Goal: Task Accomplishment & Management: Complete application form

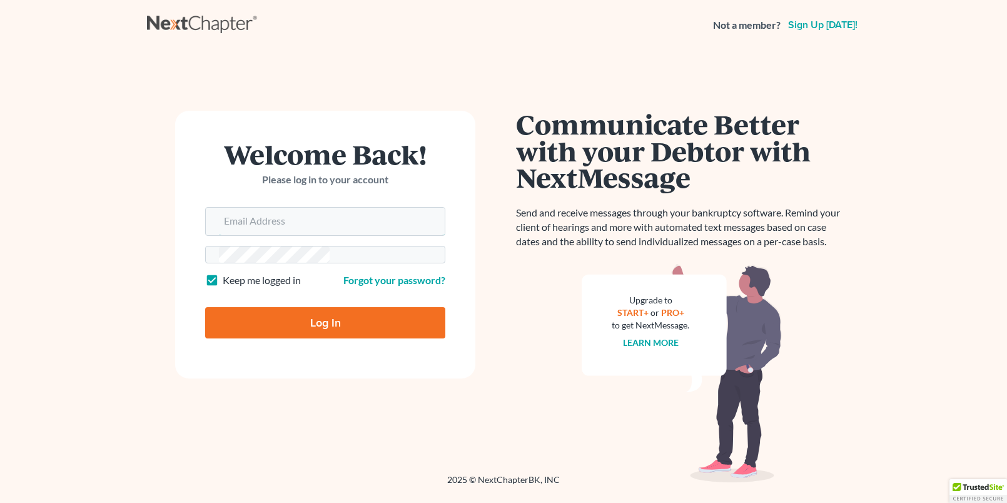
type input "[EMAIL_ADDRESS][DOMAIN_NAME]"
click at [205, 307] on input "Log In" at bounding box center [325, 322] width 240 height 31
type input "Thinking..."
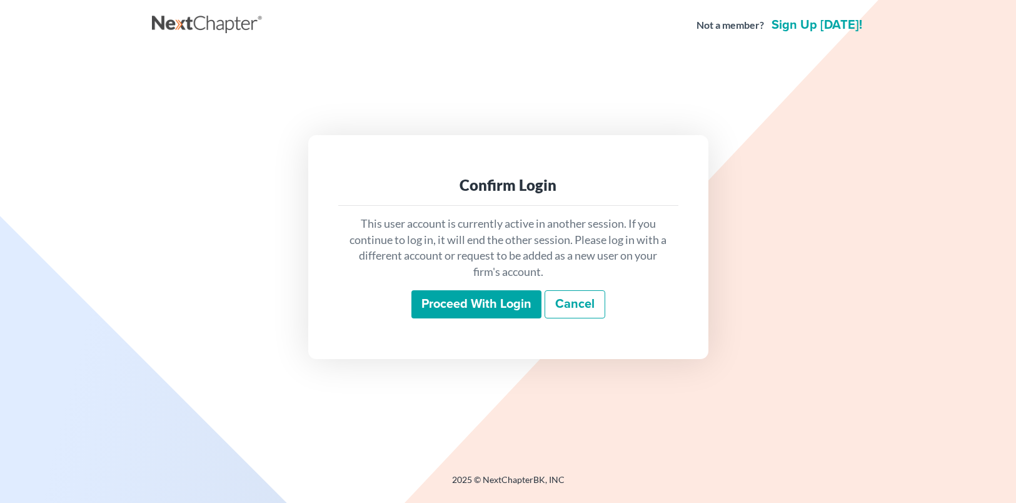
click at [482, 299] on input "Proceed with login" at bounding box center [477, 304] width 130 height 29
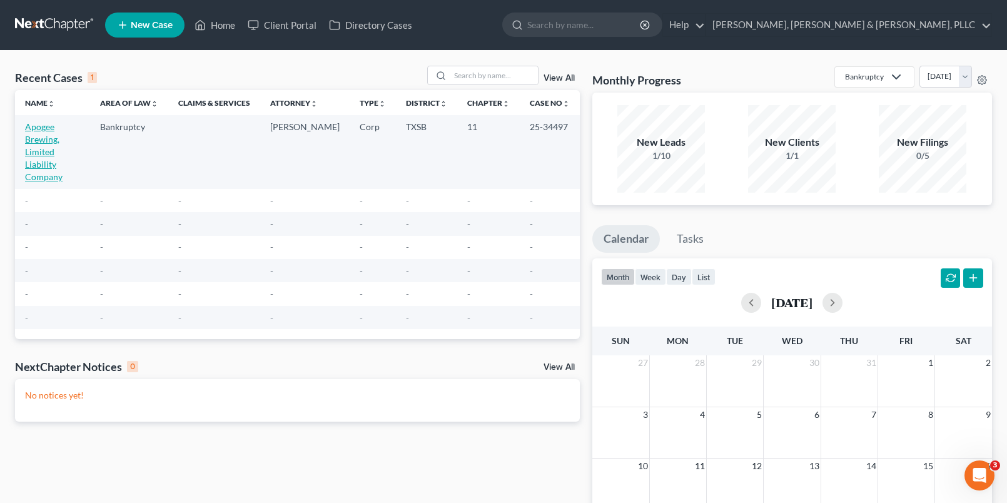
click at [47, 148] on link "Apogee Brewing, Limited Liability Company" at bounding box center [44, 151] width 38 height 61
select select "7"
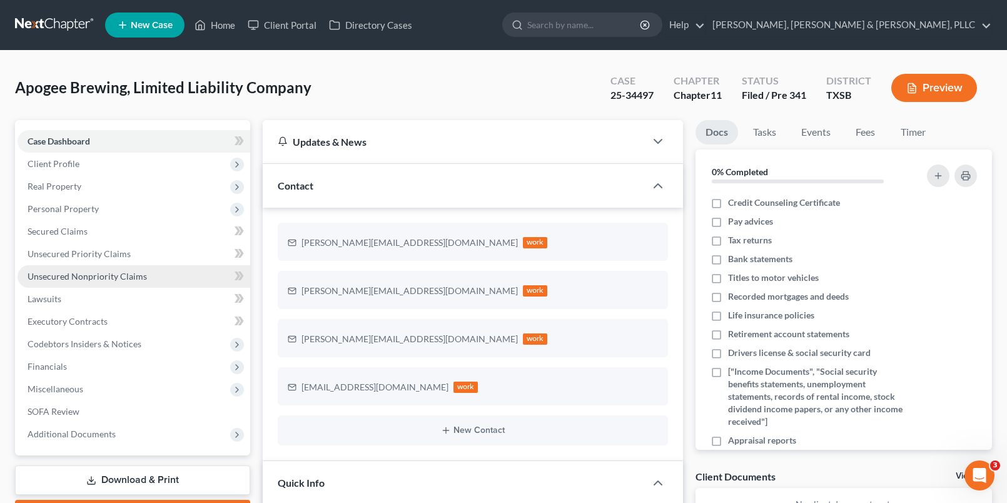
click at [177, 286] on link "Unsecured Nonpriority Claims" at bounding box center [134, 276] width 233 height 23
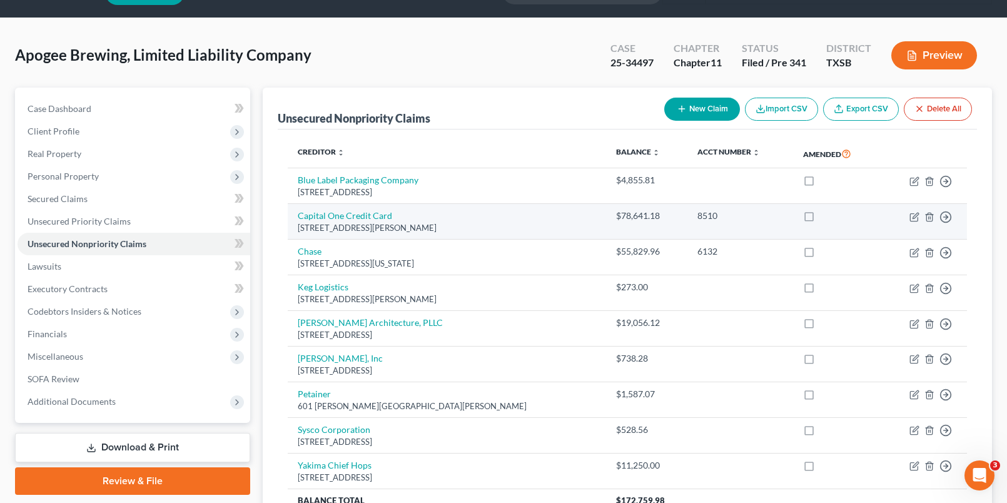
scroll to position [32, 0]
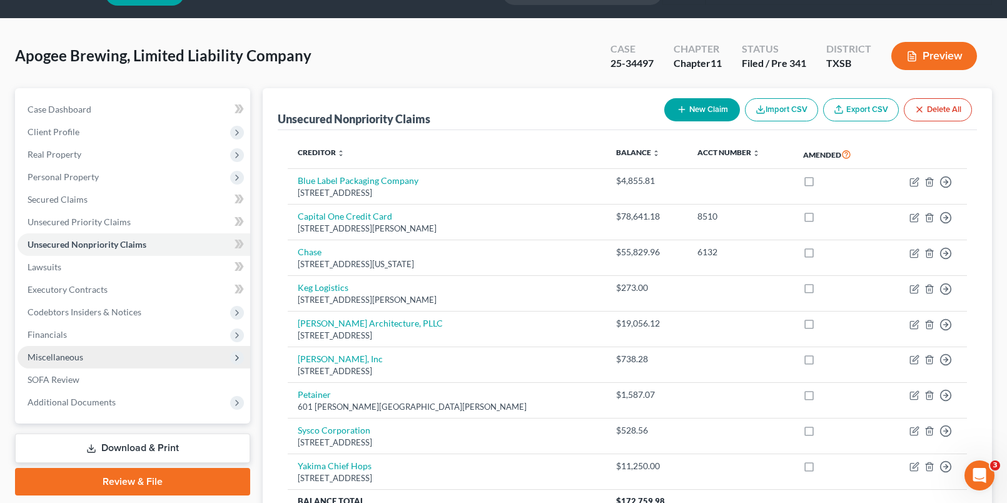
click at [120, 365] on span "Miscellaneous" at bounding box center [134, 357] width 233 height 23
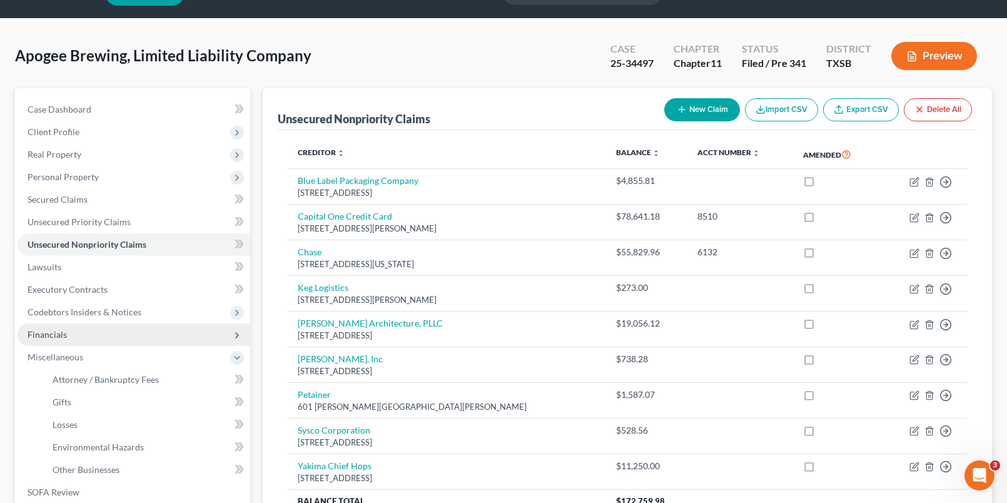
click at [121, 345] on span "Financials" at bounding box center [134, 334] width 233 height 23
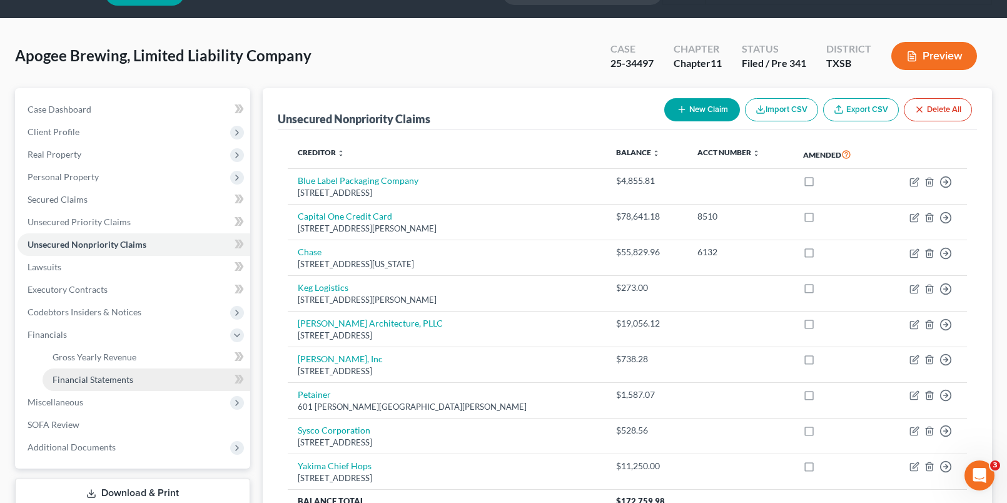
click at [129, 373] on link "Financial Statements" at bounding box center [147, 379] width 208 height 23
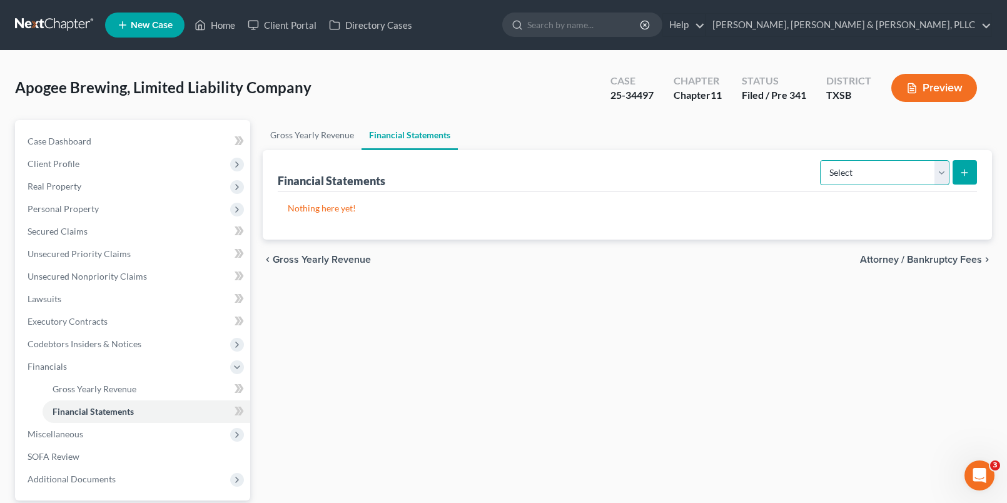
click at [894, 174] on select "Select Auditor Bookkeeper Creditor Pension Contribution Records Keeper Tax Cons…" at bounding box center [884, 172] width 129 height 25
click at [740, 298] on div "Gross Yearly Revenue Financial Statements Financial Statements Select Auditor B…" at bounding box center [627, 346] width 742 height 452
click at [106, 392] on span "Gross Yearly Revenue" at bounding box center [95, 388] width 84 height 11
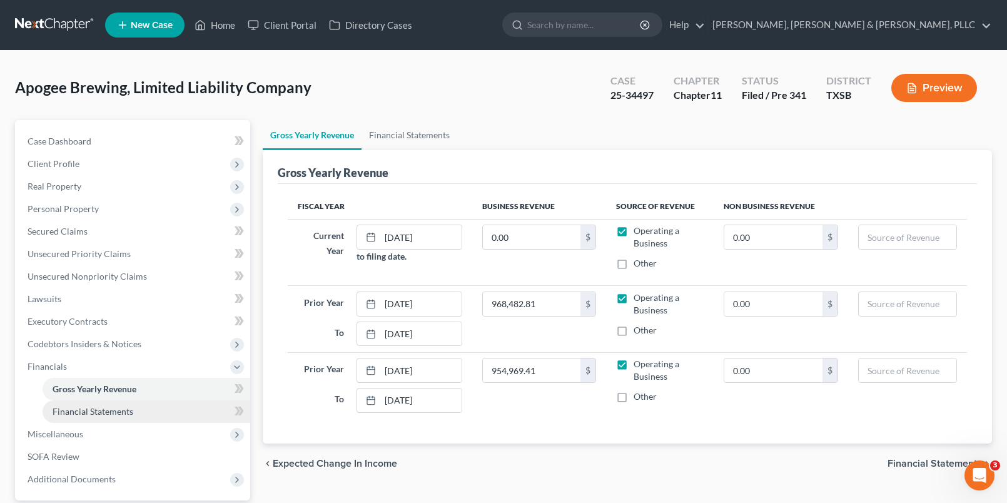
click at [173, 401] on link "Financial Statements" at bounding box center [147, 411] width 208 height 23
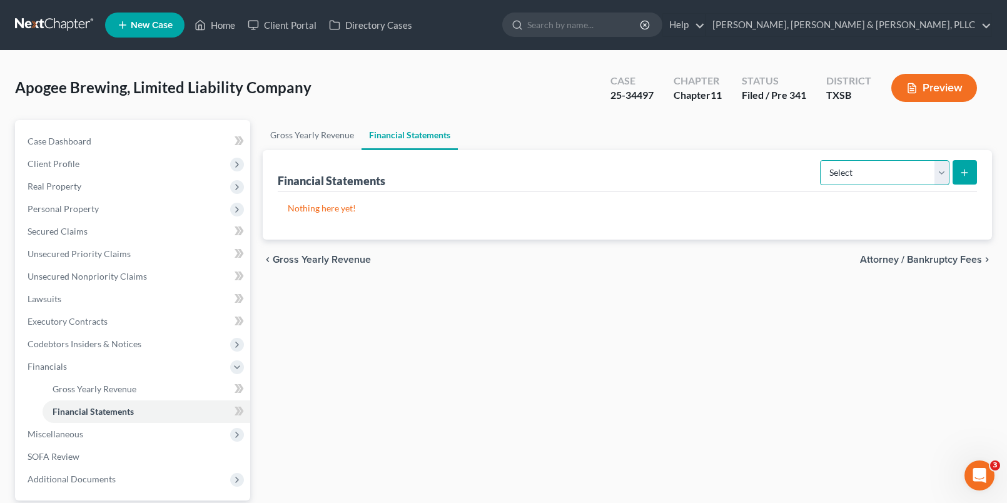
click at [876, 160] on select "Select Auditor Bookkeeper Creditor Pension Contribution Records Keeper Tax Cons…" at bounding box center [884, 172] width 129 height 25
select select "creditor"
click at [821, 160] on select "Select Auditor Bookkeeper Creditor Pension Contribution Records Keeper Tax Cons…" at bounding box center [884, 172] width 129 height 25
click at [909, 178] on select "Select Auditor Bookkeeper Creditor Pension Contribution Records Keeper Tax Cons…" at bounding box center [884, 172] width 129 height 25
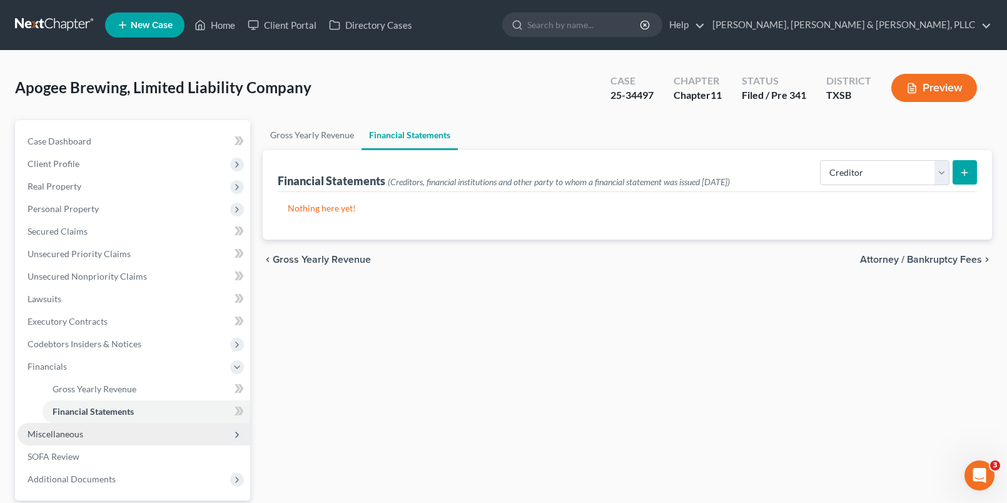
click at [153, 430] on span "Miscellaneous" at bounding box center [134, 434] width 233 height 23
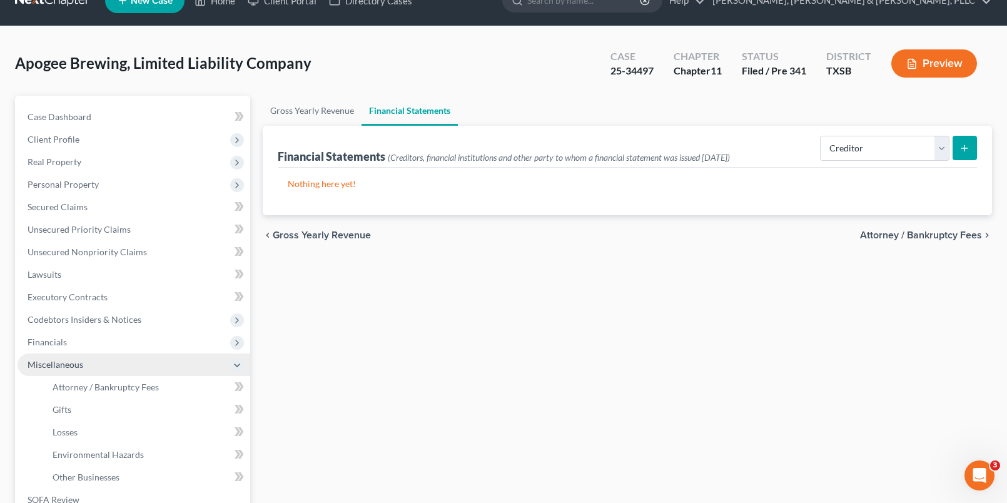
scroll to position [25, 0]
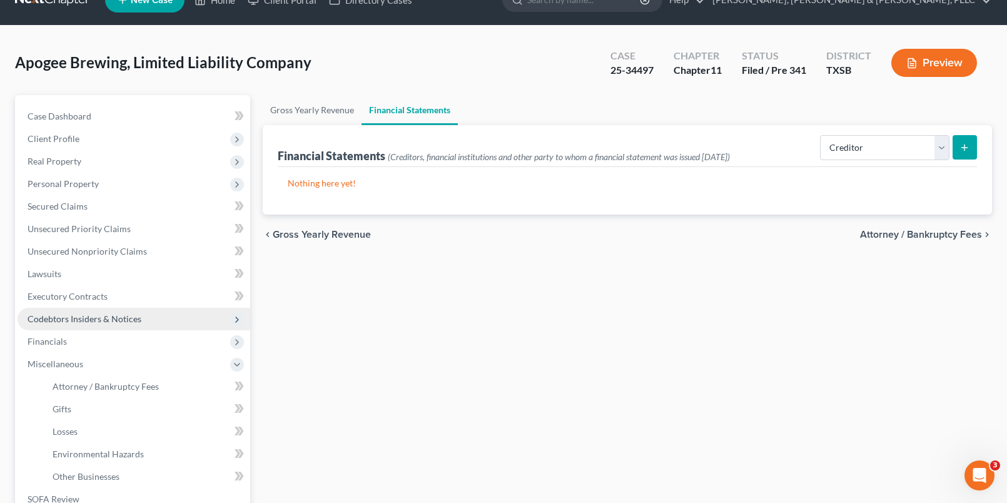
click at [165, 318] on span "Codebtors Insiders & Notices" at bounding box center [134, 319] width 233 height 23
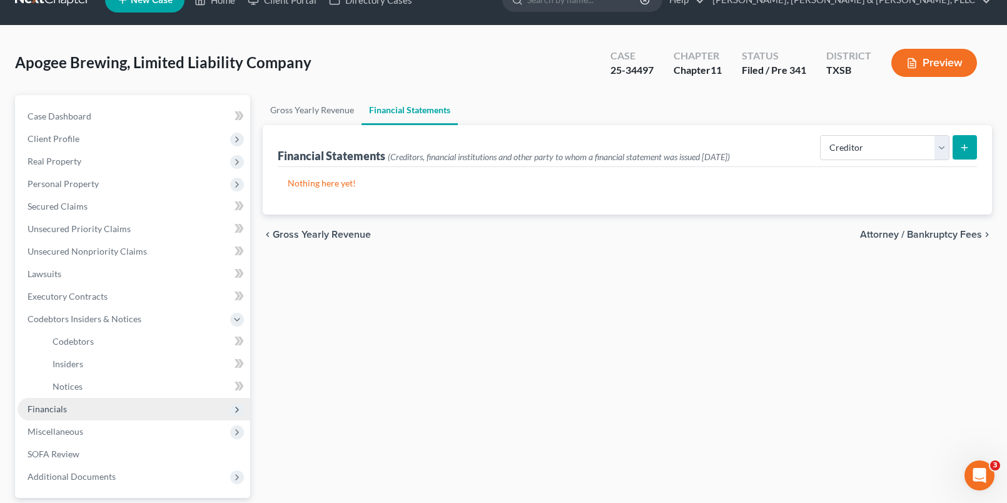
click at [187, 402] on span "Financials" at bounding box center [134, 409] width 233 height 23
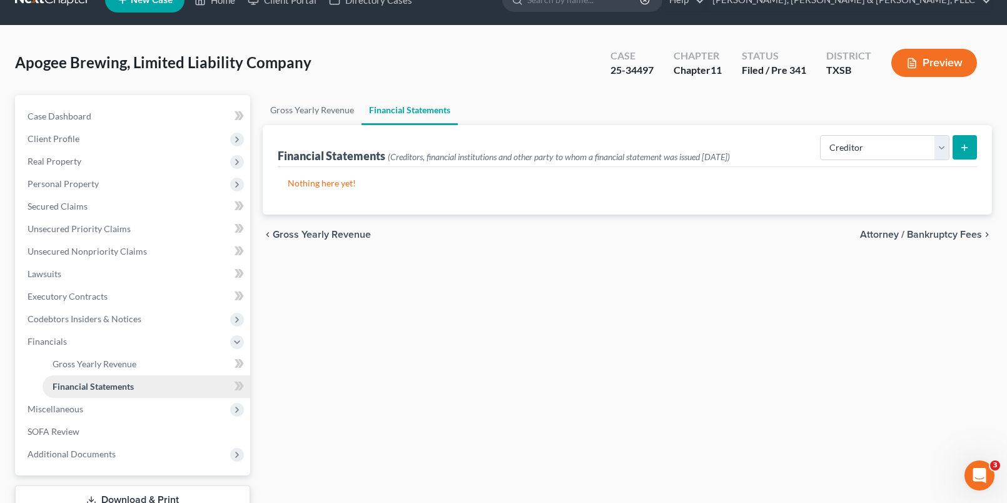
click at [180, 382] on link "Financial Statements" at bounding box center [147, 386] width 208 height 23
click at [888, 146] on select "Select Auditor Bookkeeper Creditor Pension Contribution Records Keeper Tax Cons…" at bounding box center [884, 147] width 129 height 25
click at [821, 135] on select "Select Auditor Bookkeeper Creditor Pension Contribution Records Keeper Tax Cons…" at bounding box center [884, 147] width 129 height 25
click at [970, 150] on button "submit" at bounding box center [965, 147] width 24 height 24
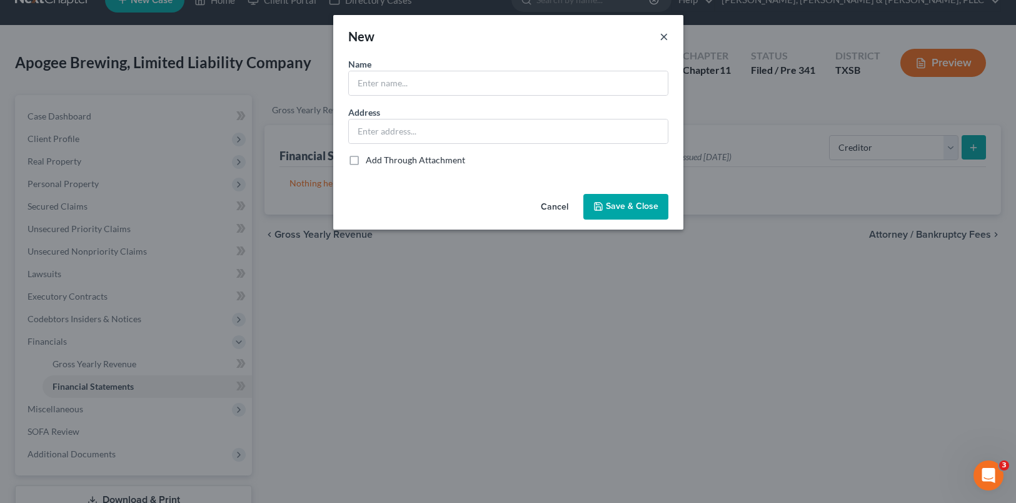
click at [663, 41] on button "×" at bounding box center [664, 36] width 9 height 15
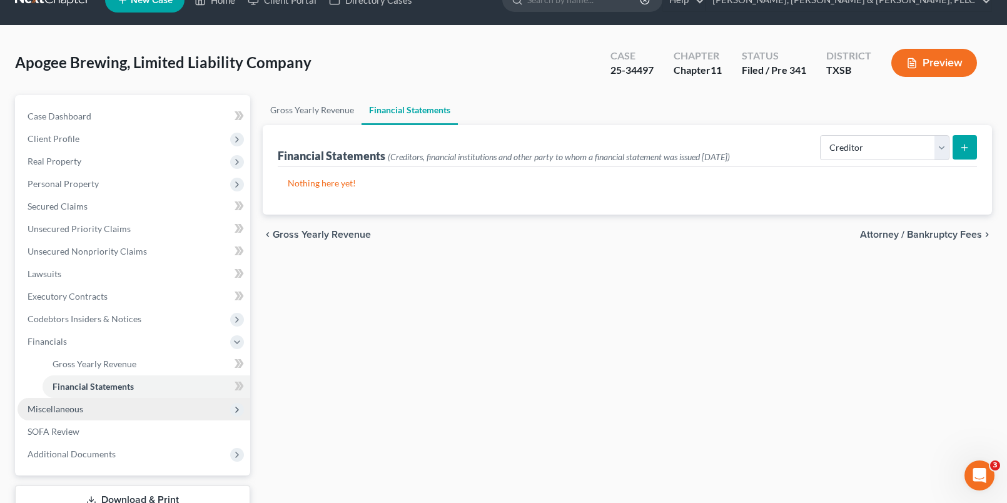
click at [90, 419] on span "Miscellaneous" at bounding box center [134, 409] width 233 height 23
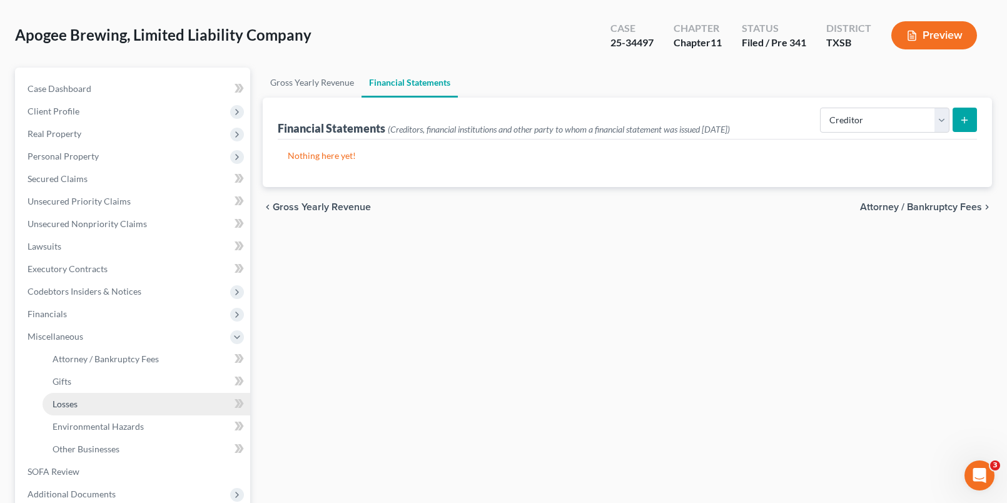
scroll to position [54, 0]
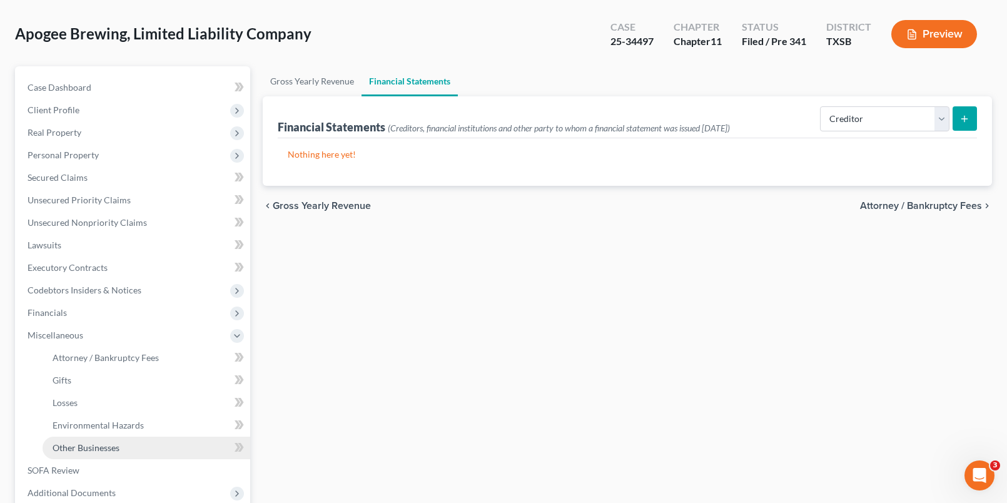
click at [178, 445] on link "Other Businesses" at bounding box center [147, 448] width 208 height 23
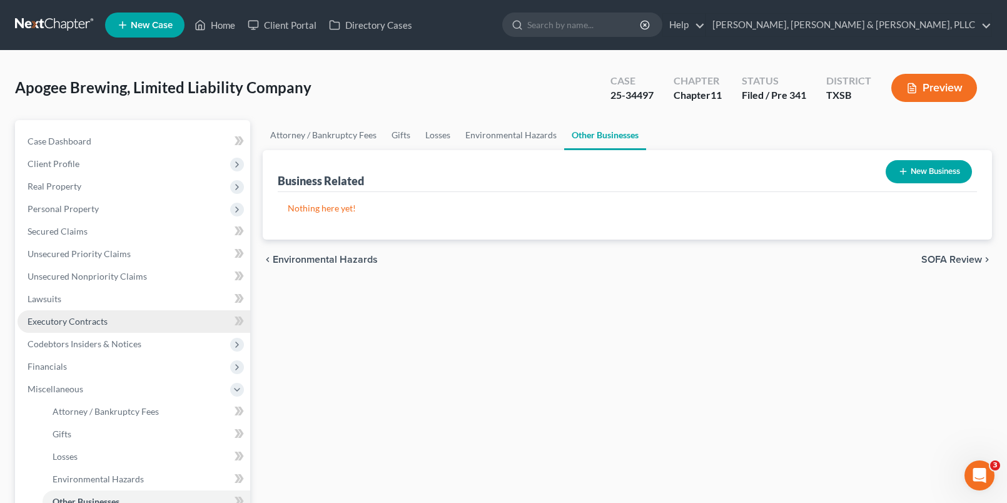
click at [190, 318] on link "Executory Contracts" at bounding box center [134, 321] width 233 height 23
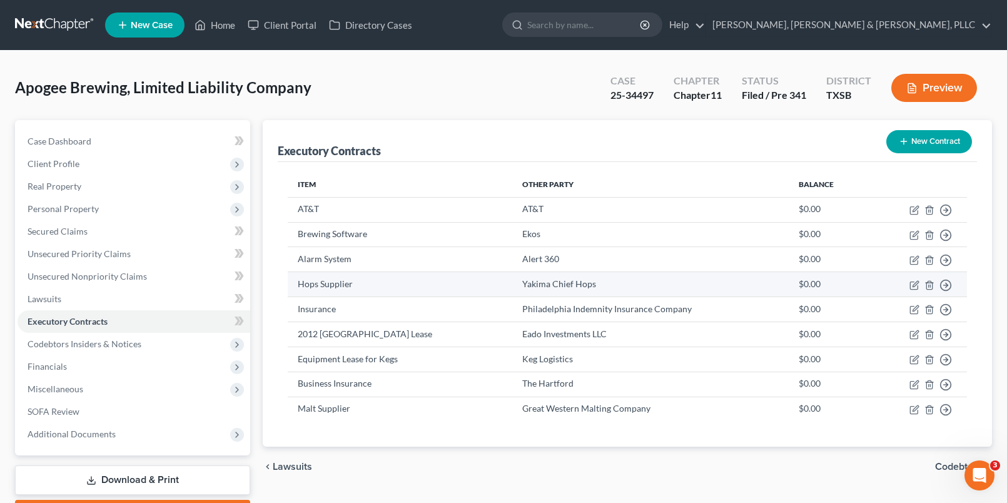
scroll to position [72, 0]
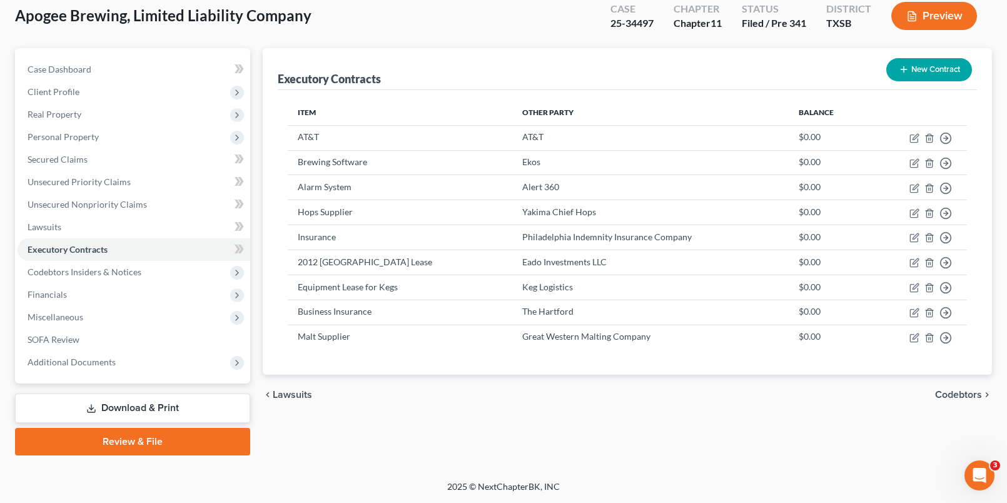
click at [952, 398] on div "chevron_left Lawsuits Codebtors chevron_right" at bounding box center [628, 395] width 730 height 40
click at [952, 398] on span "Codebtors" at bounding box center [958, 395] width 47 height 10
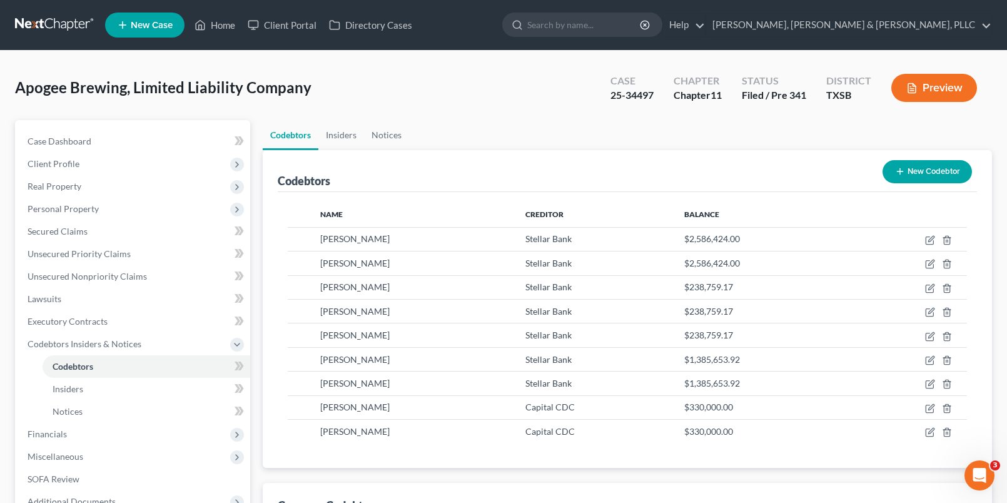
scroll to position [90, 0]
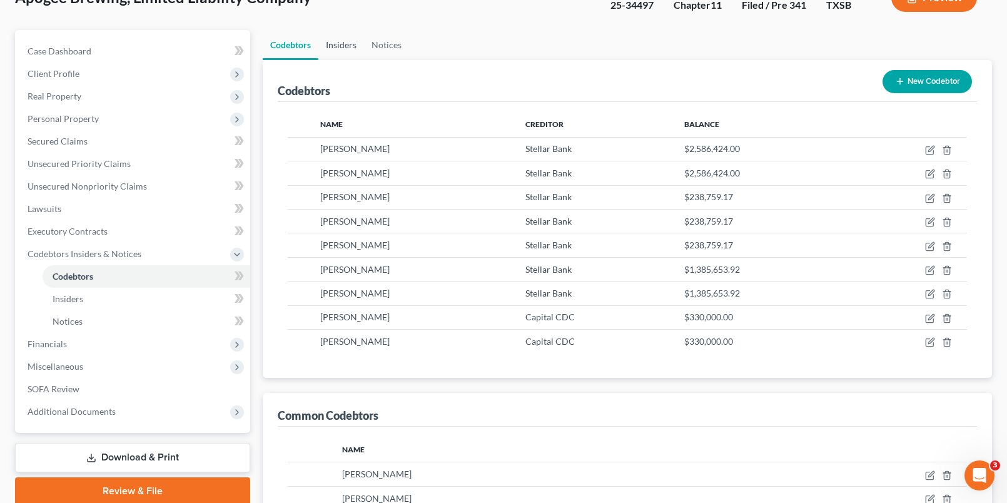
click at [343, 46] on link "Insiders" at bounding box center [341, 45] width 46 height 30
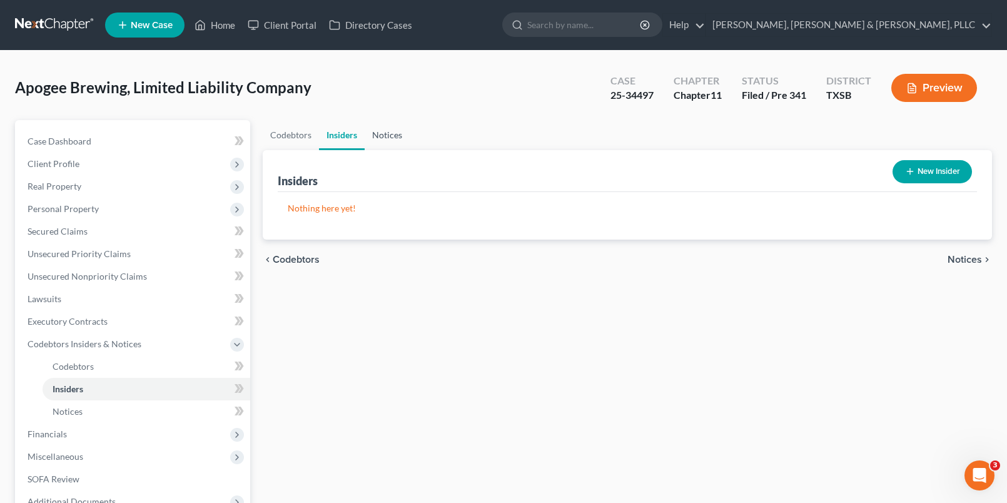
click at [399, 145] on link "Notices" at bounding box center [387, 135] width 45 height 30
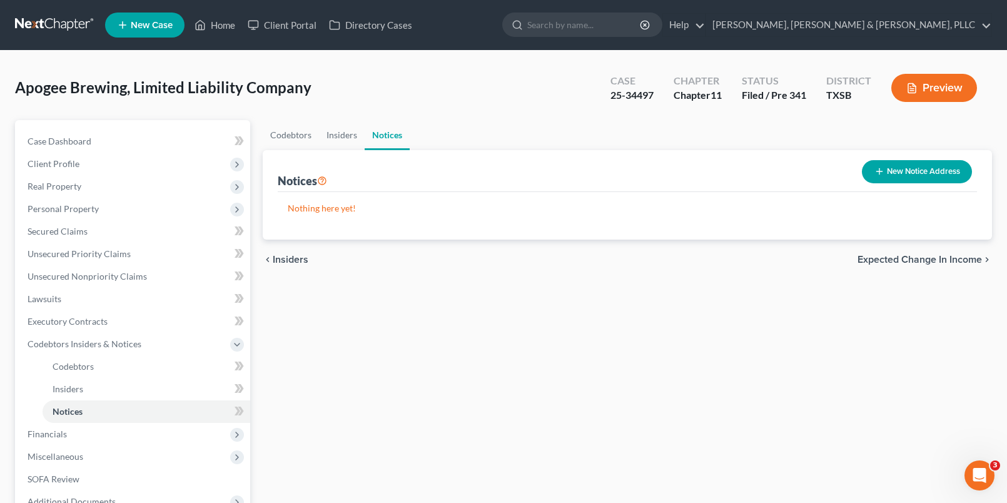
click at [956, 264] on span "Expected Change in Income" at bounding box center [919, 260] width 124 height 10
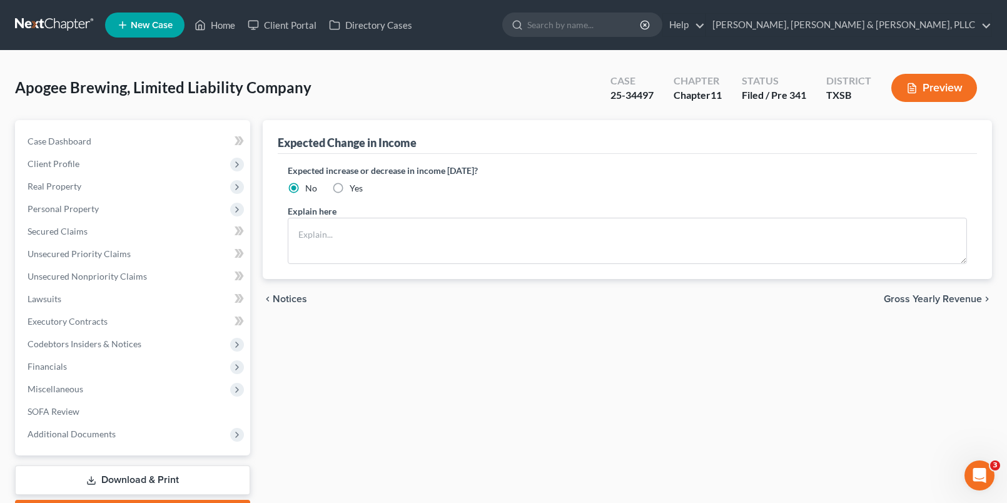
click at [939, 295] on span "Gross Yearly Revenue" at bounding box center [933, 299] width 98 height 10
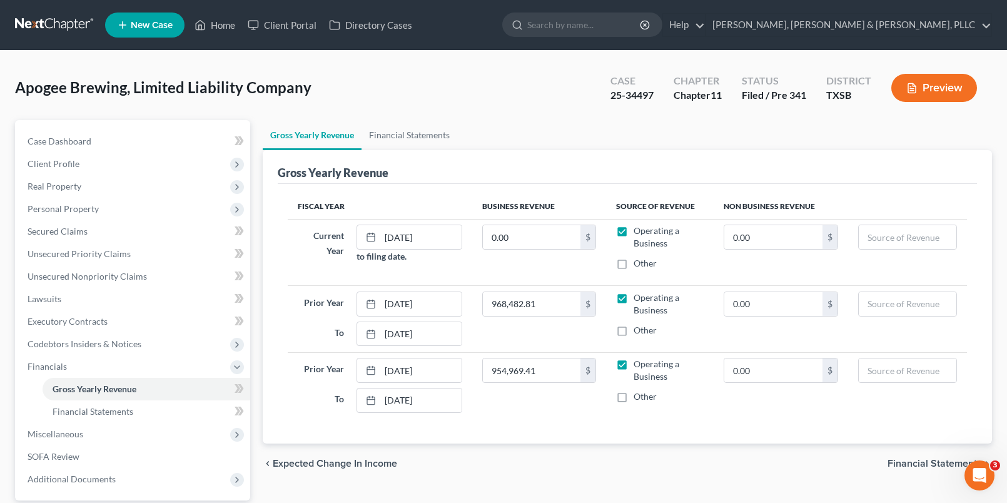
scroll to position [117, 0]
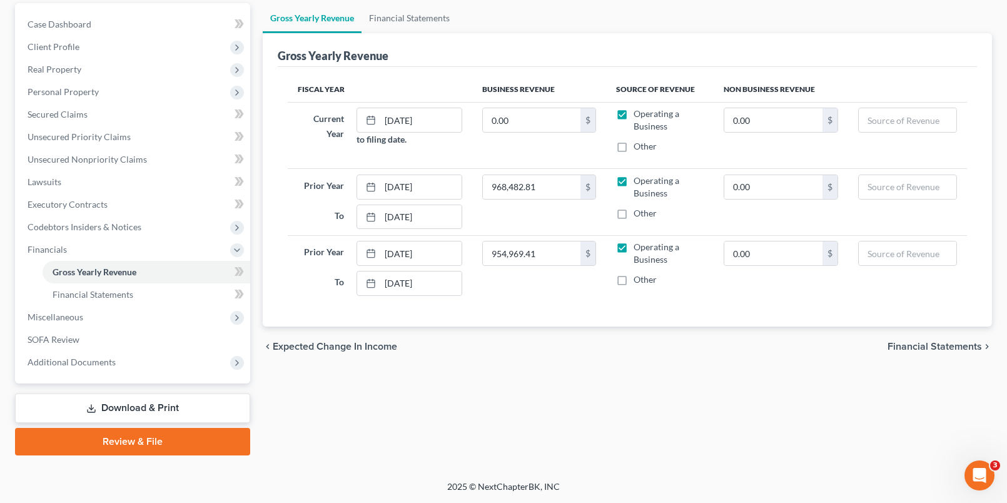
click at [936, 341] on span "Financial Statements" at bounding box center [935, 346] width 94 height 10
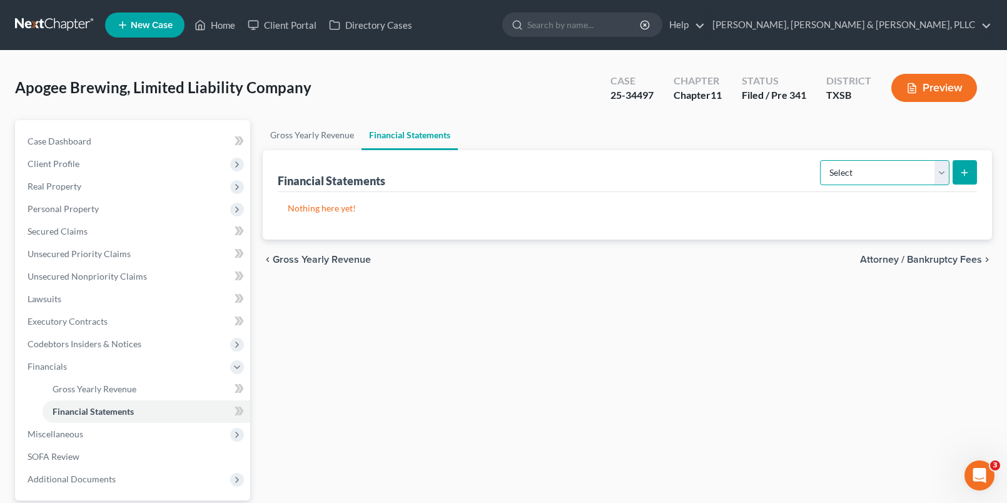
click at [929, 184] on select "Select Auditor Bookkeeper Creditor Pension Contribution Records Keeper Tax Cons…" at bounding box center [884, 172] width 129 height 25
select select "creditor"
click at [821, 160] on select "Select Auditor Bookkeeper Creditor Pension Contribution Records Keeper Tax Cons…" at bounding box center [884, 172] width 129 height 25
click at [960, 175] on icon "submit" at bounding box center [964, 173] width 10 height 10
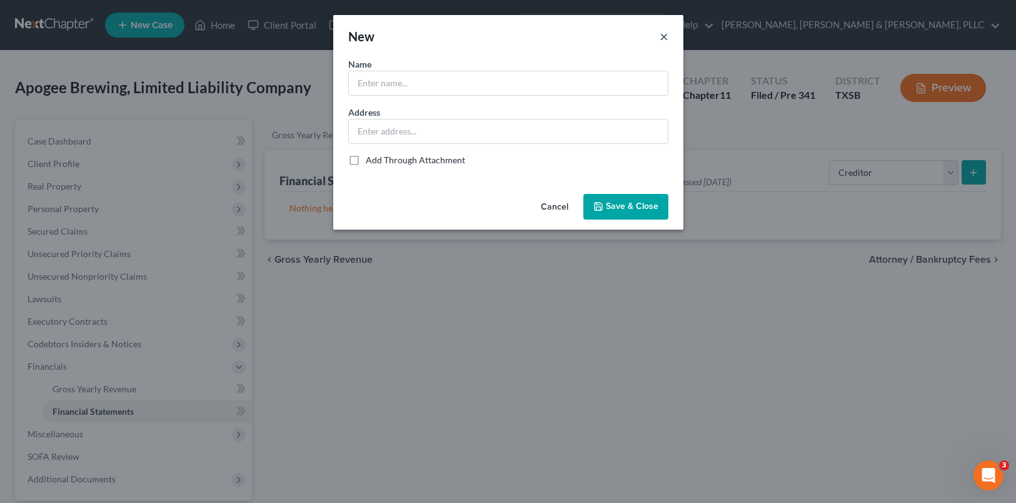
click at [660, 41] on button "×" at bounding box center [664, 36] width 9 height 15
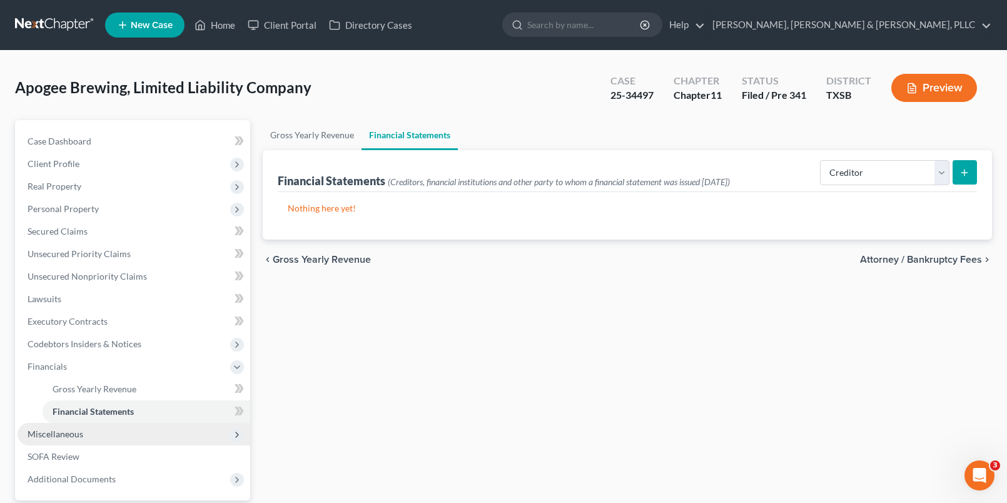
click at [179, 437] on span "Miscellaneous" at bounding box center [134, 434] width 233 height 23
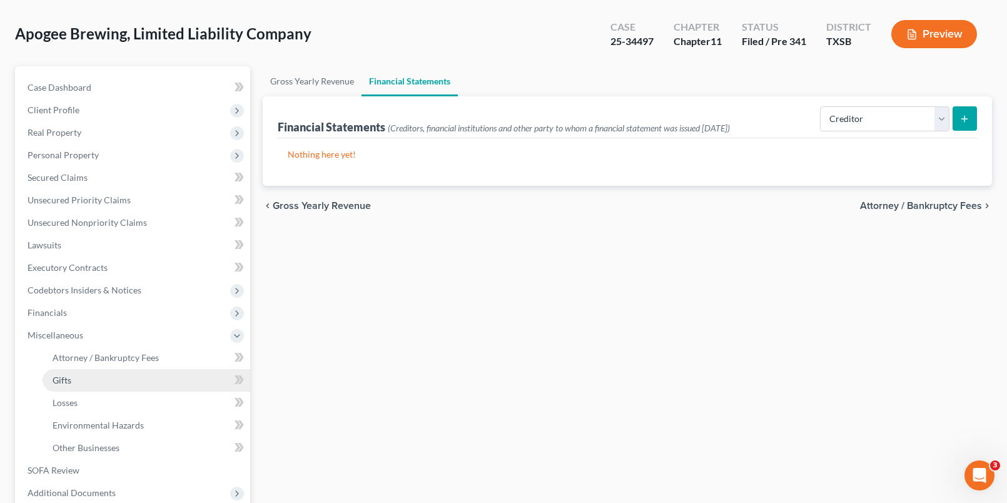
scroll to position [54, 0]
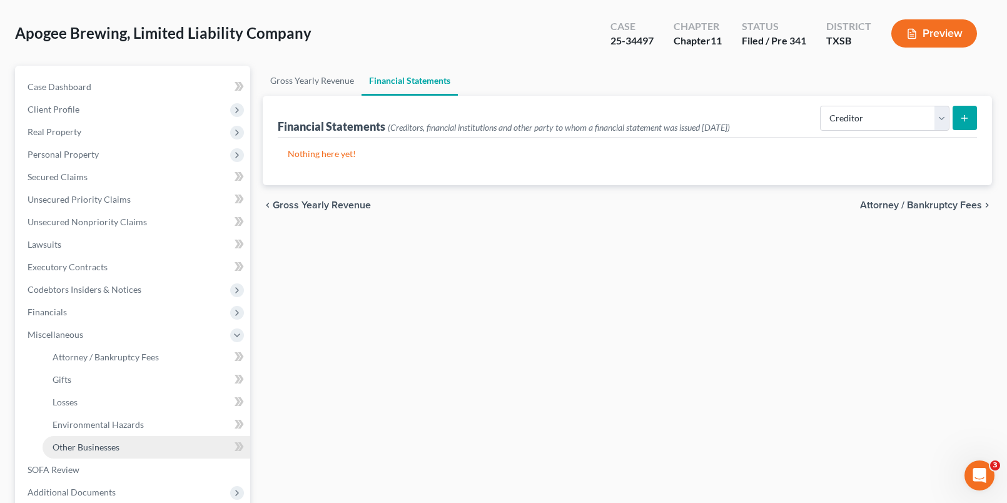
click at [189, 447] on link "Other Businesses" at bounding box center [147, 447] width 208 height 23
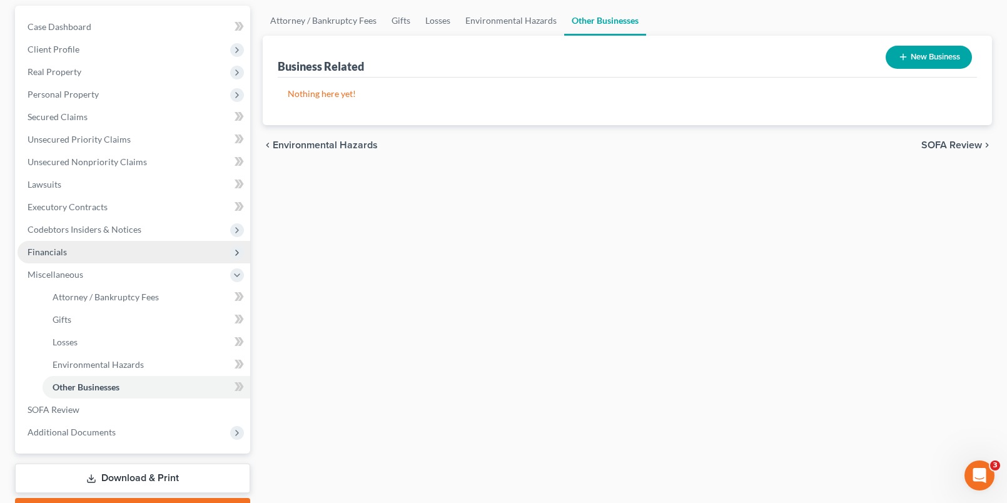
scroll to position [115, 0]
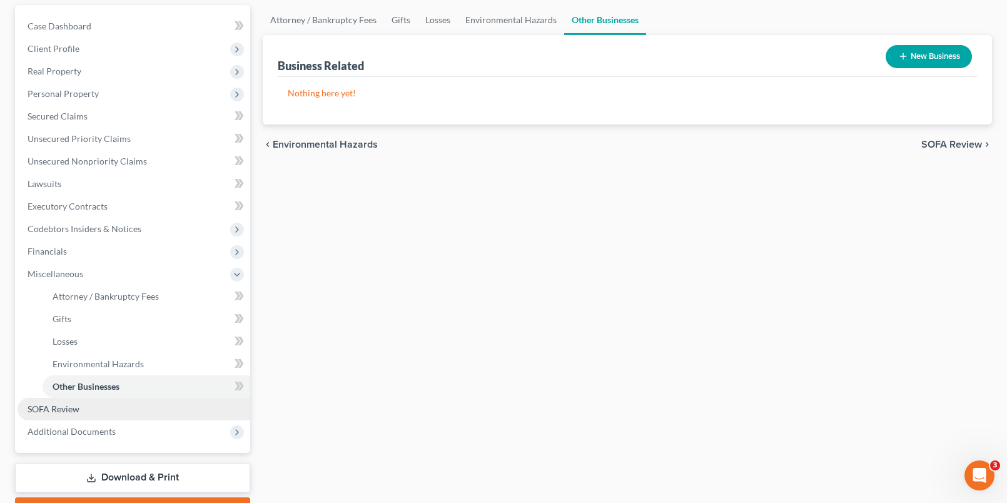
click at [131, 403] on link "SOFA Review" at bounding box center [134, 409] width 233 height 23
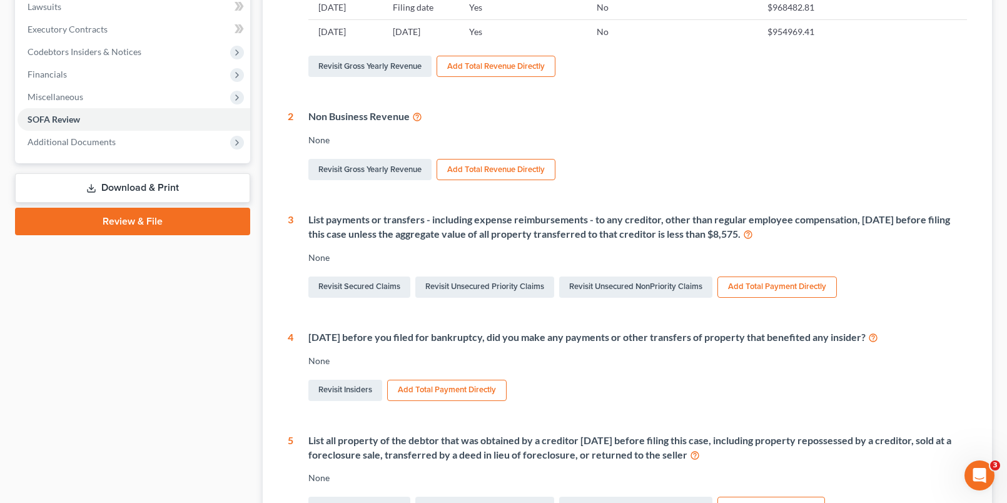
scroll to position [293, 0]
click at [478, 292] on link "Revisit Unsecured Priority Claims" at bounding box center [484, 286] width 139 height 21
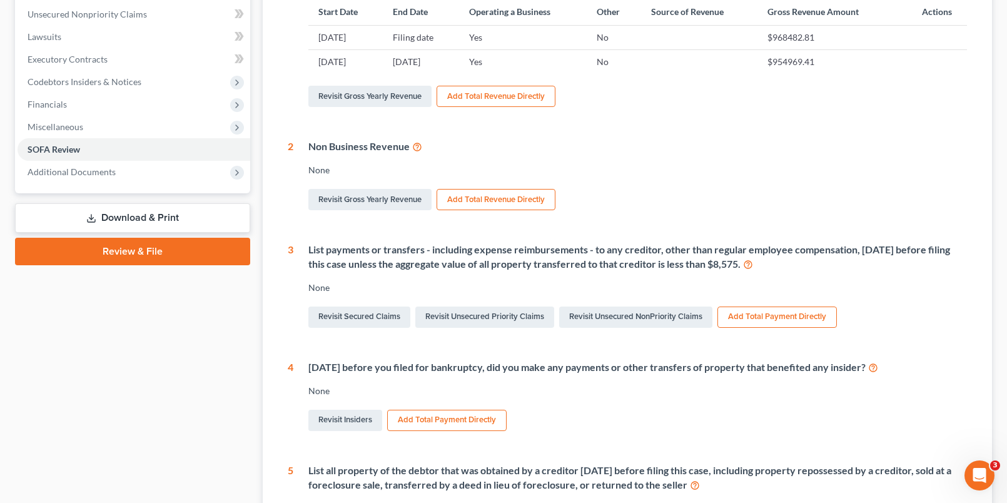
scroll to position [263, 0]
click at [379, 311] on link "Revisit Secured Claims" at bounding box center [359, 316] width 102 height 21
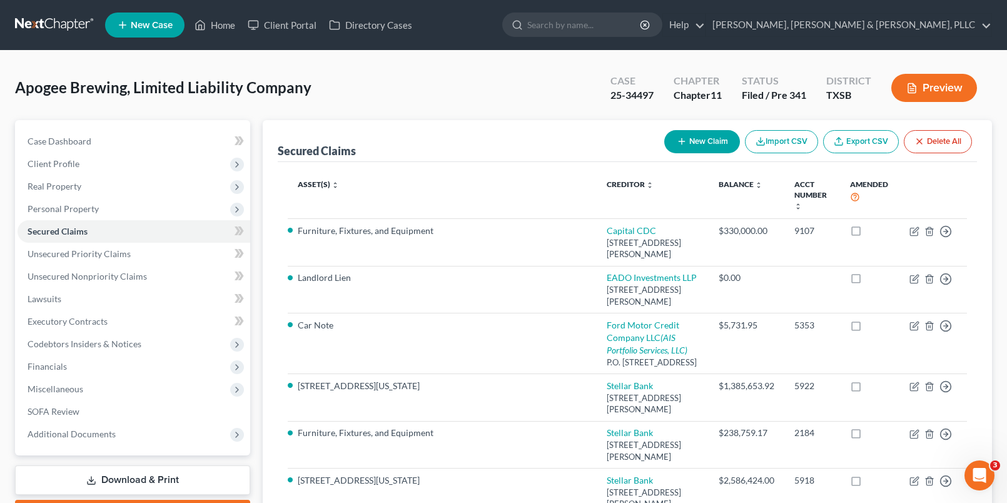
click at [422, 202] on th "Asset(s) expand_more expand_less unfold_more" at bounding box center [443, 195] width 310 height 47
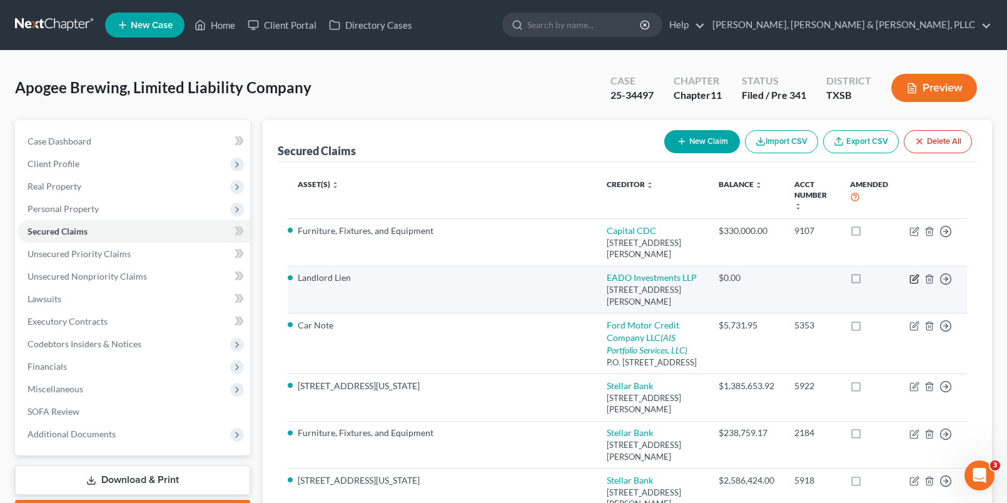
click at [916, 280] on icon "button" at bounding box center [916, 278] width 6 height 6
select select "45"
select select "0"
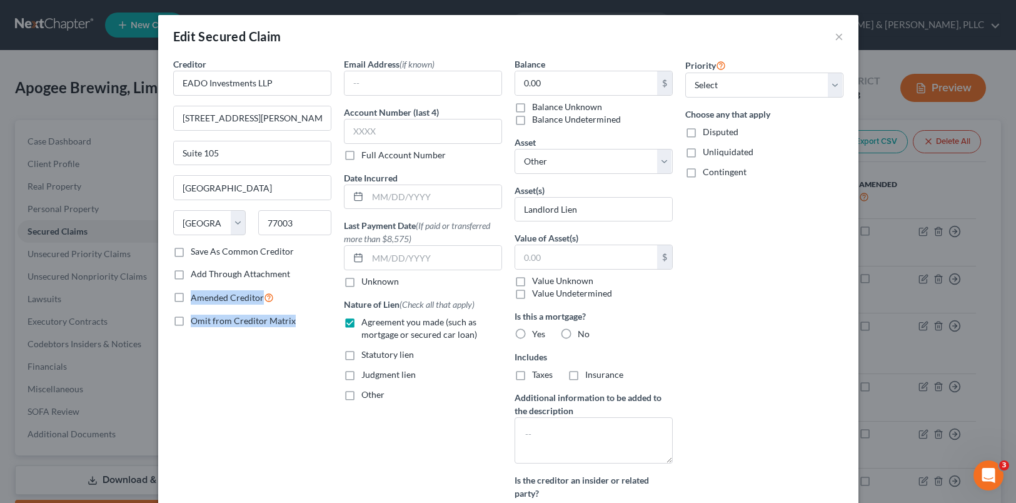
drag, startPoint x: 260, startPoint y: 377, endPoint x: 98, endPoint y: 288, distance: 184.7
click at [98, 288] on div "Edit Secured Claim × Creditor * EADO Investments LLP 2118 Lamar St. Suite 105 H…" at bounding box center [508, 251] width 1016 height 503
click at [835, 40] on button "×" at bounding box center [839, 36] width 9 height 15
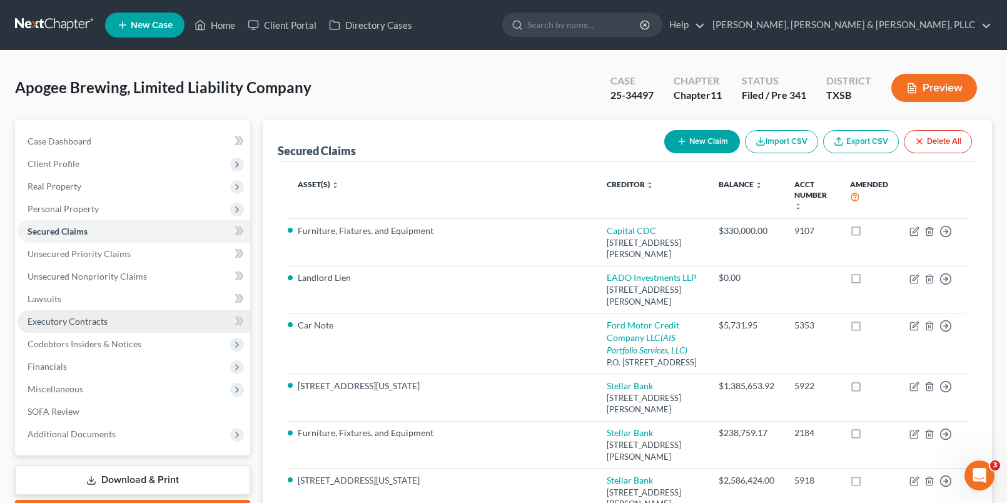
click at [188, 321] on link "Executory Contracts" at bounding box center [134, 321] width 233 height 23
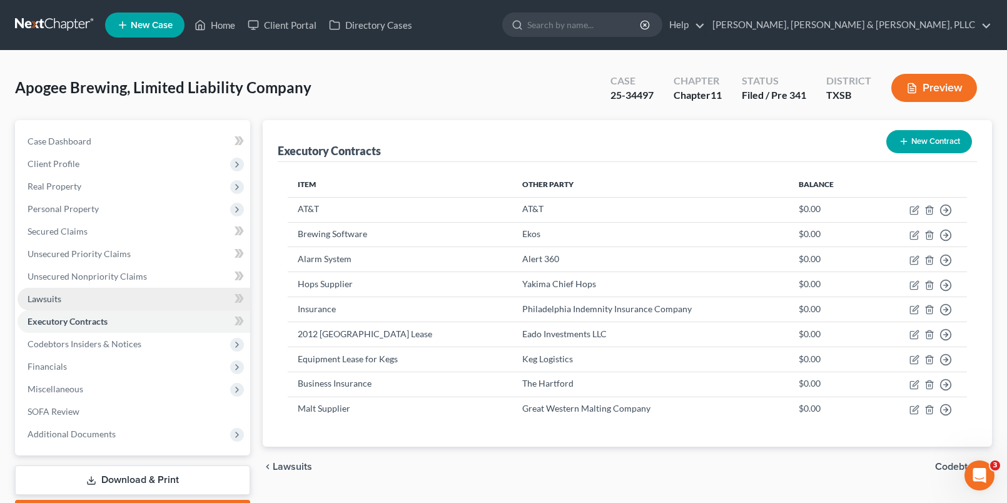
click at [206, 295] on link "Lawsuits" at bounding box center [134, 299] width 233 height 23
